Goal: Transaction & Acquisition: Book appointment/travel/reservation

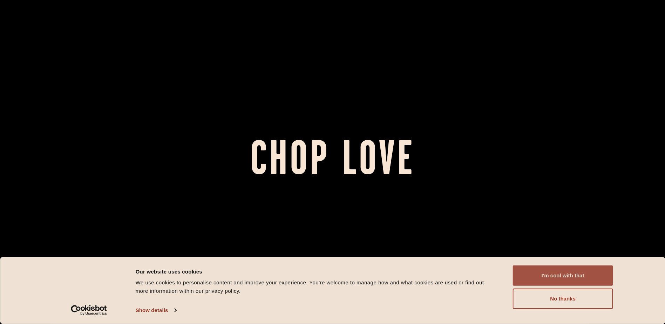
click at [558, 276] on button "I'm cool with that" at bounding box center [563, 276] width 100 height 20
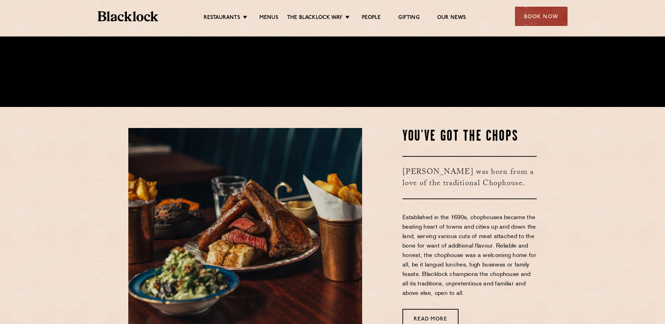
scroll to position [210, 0]
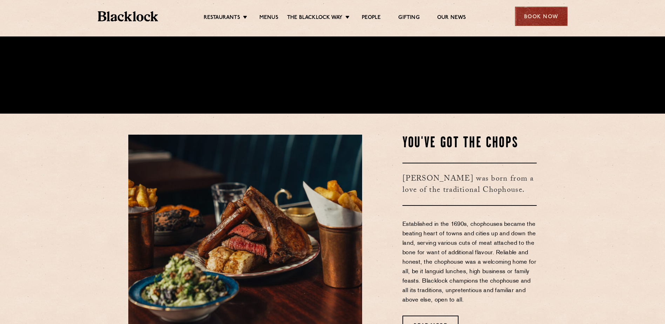
click at [532, 20] on div "Book Now" at bounding box center [541, 16] width 53 height 19
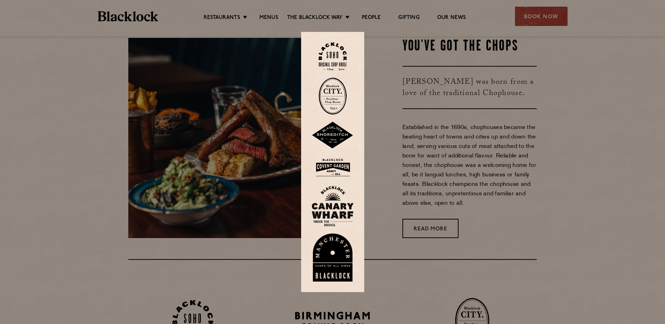
scroll to position [316, 0]
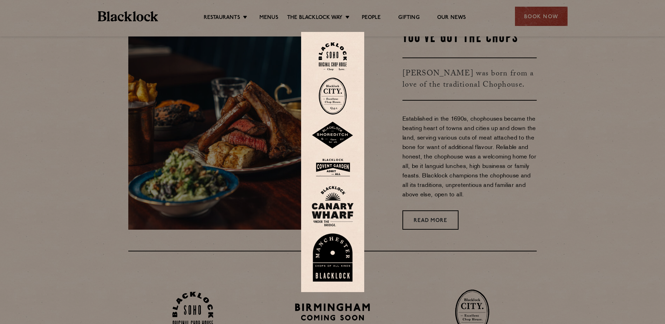
click at [577, 156] on div at bounding box center [332, 162] width 665 height 324
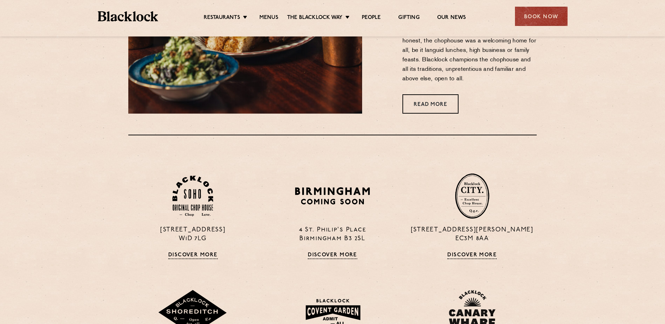
scroll to position [526, 0]
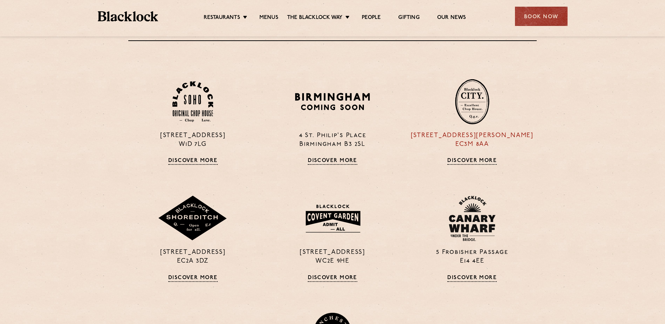
click at [477, 157] on div "[STREET_ADDRESS][PERSON_NAME] Discover More" at bounding box center [473, 122] width 140 height 86
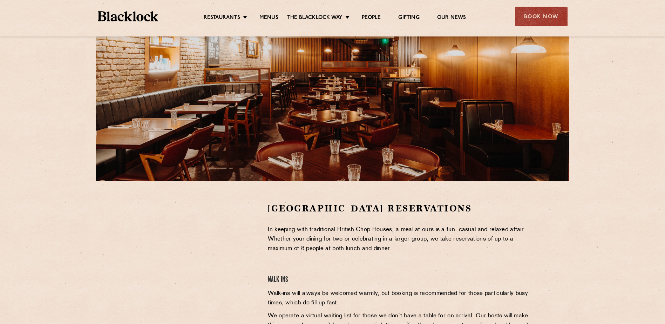
scroll to position [68, 0]
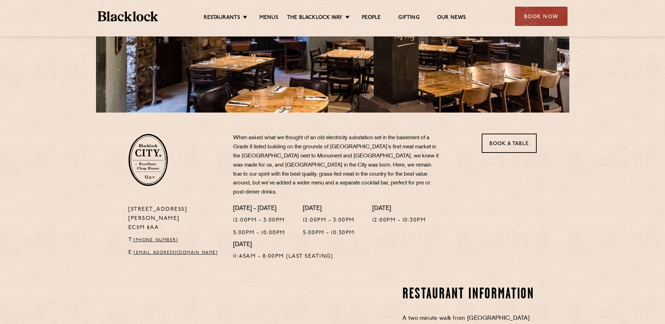
scroll to position [140, 0]
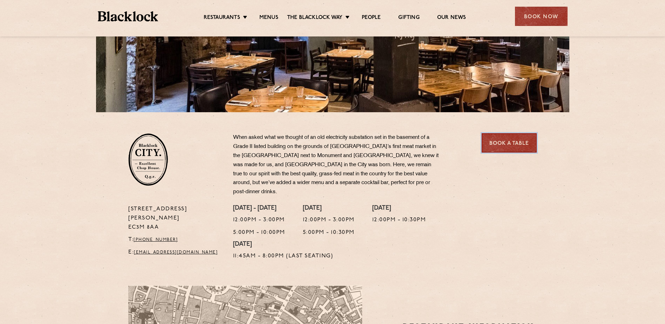
click at [518, 137] on link "Book a Table" at bounding box center [509, 142] width 55 height 19
